Goal: Find specific page/section: Find specific page/section

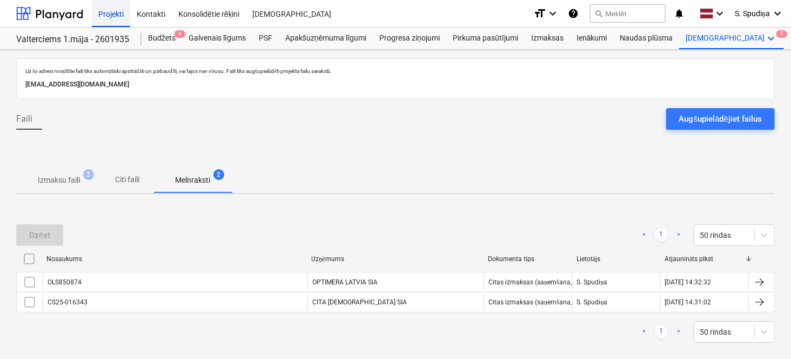
click at [101, 17] on div "Projekti" at bounding box center [111, 13] width 38 height 28
